Goal: Information Seeking & Learning: Learn about a topic

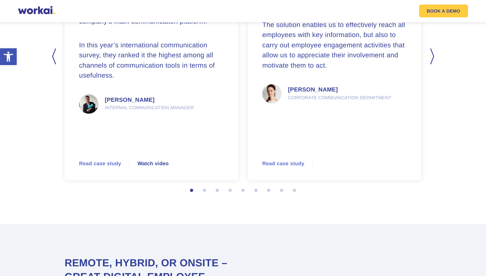
scroll to position [1698, 0]
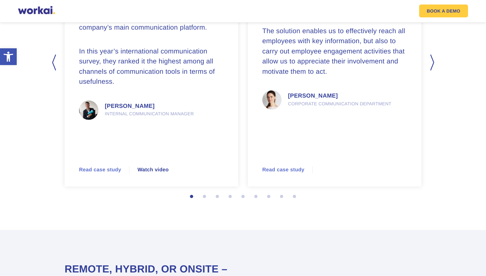
click at [204, 201] on button "2" at bounding box center [206, 198] width 6 height 6
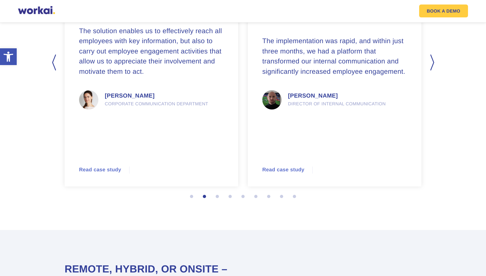
click at [217, 201] on button "3" at bounding box center [219, 198] width 6 height 6
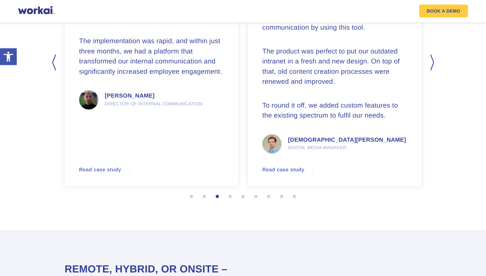
click at [230, 201] on button "4" at bounding box center [232, 198] width 6 height 6
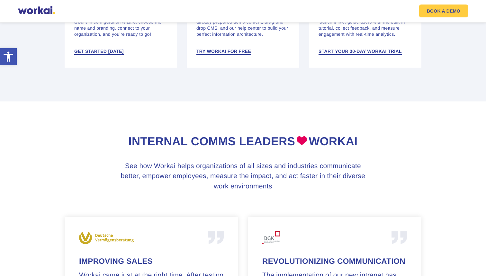
scroll to position [1420, 0]
